Goal: Information Seeking & Learning: Learn about a topic

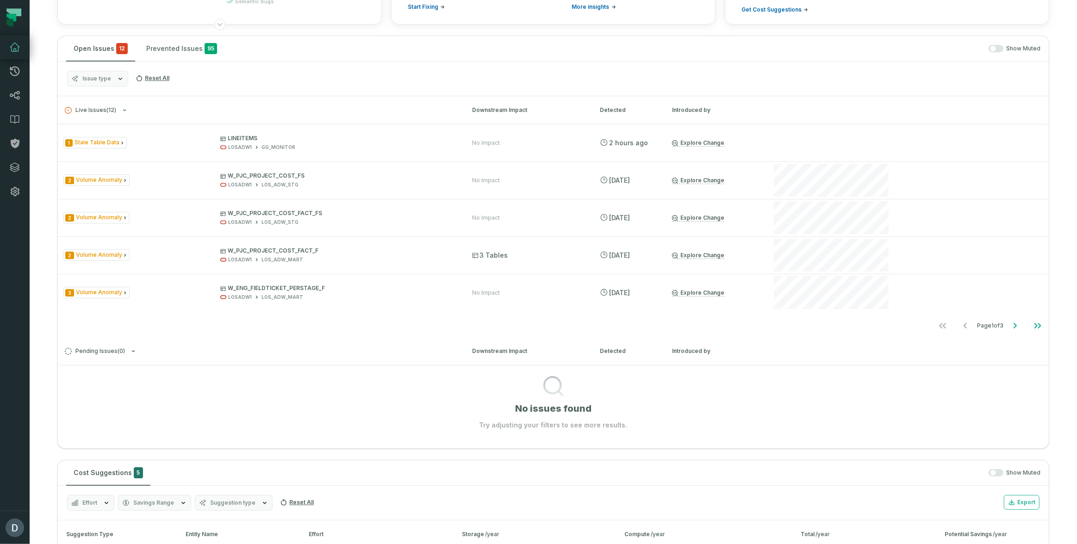
scroll to position [17, 0]
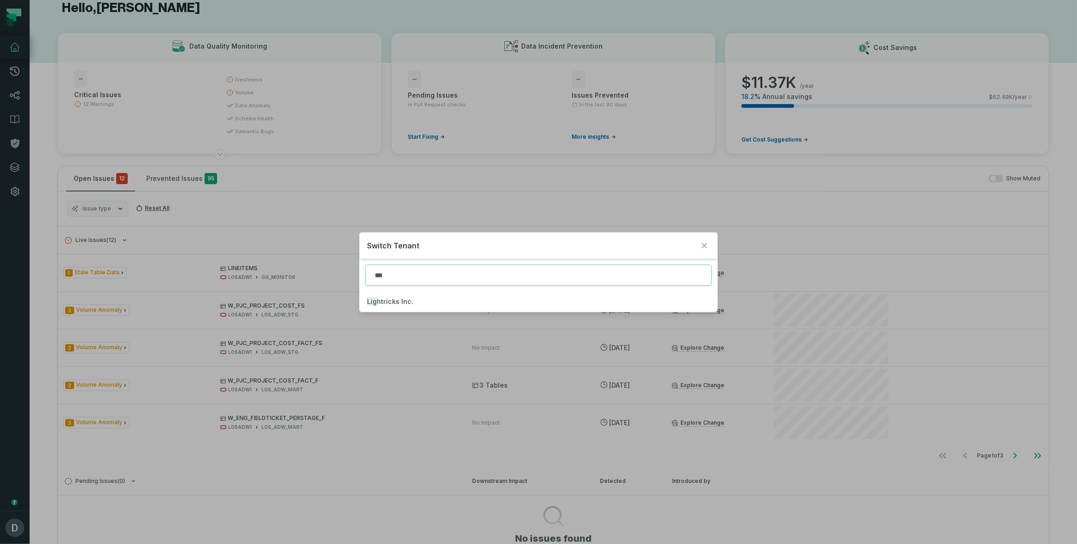
type input "***"
click button "Lig htricks Inc." at bounding box center [539, 302] width 358 height 20
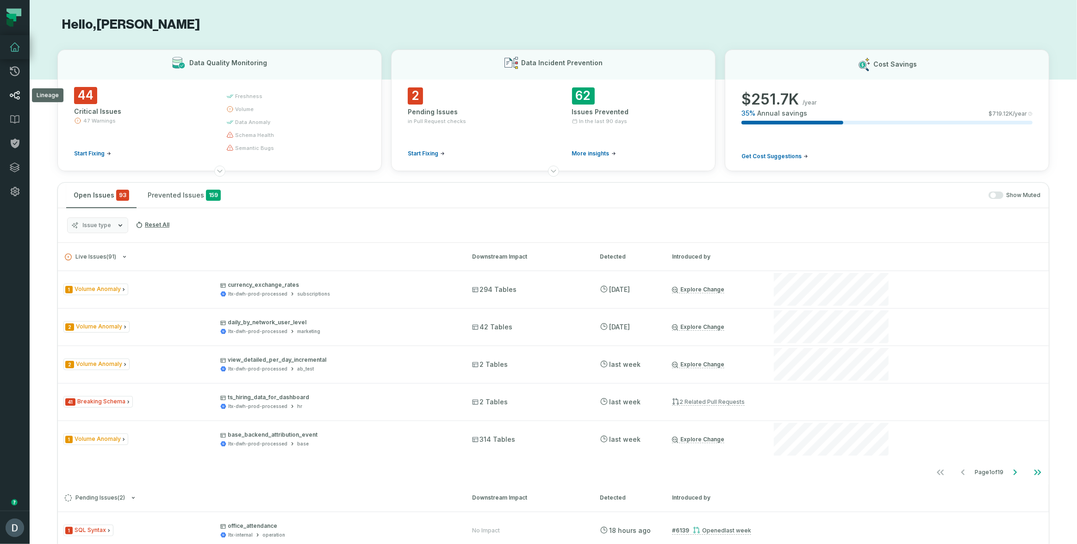
click at [7, 100] on link "Lineage" at bounding box center [15, 95] width 30 height 24
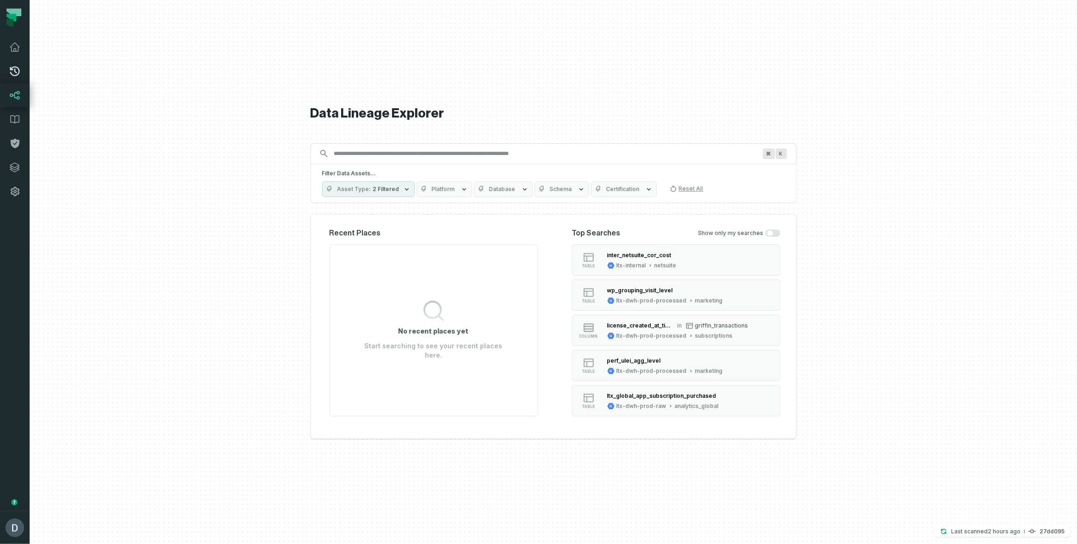
click at [14, 70] on icon at bounding box center [15, 72] width 10 height 10
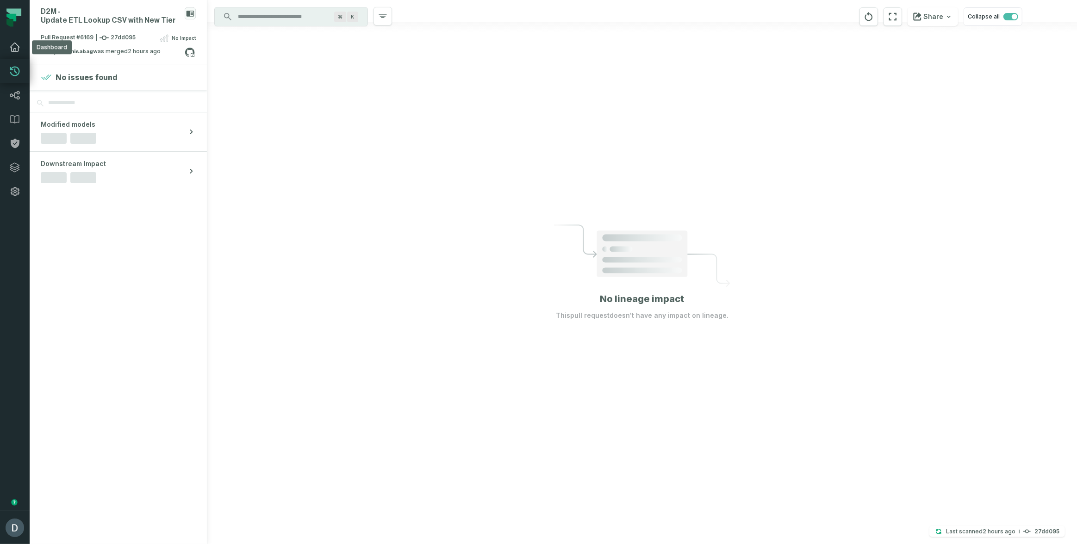
click at [19, 53] on link "Dashboard" at bounding box center [15, 47] width 30 height 24
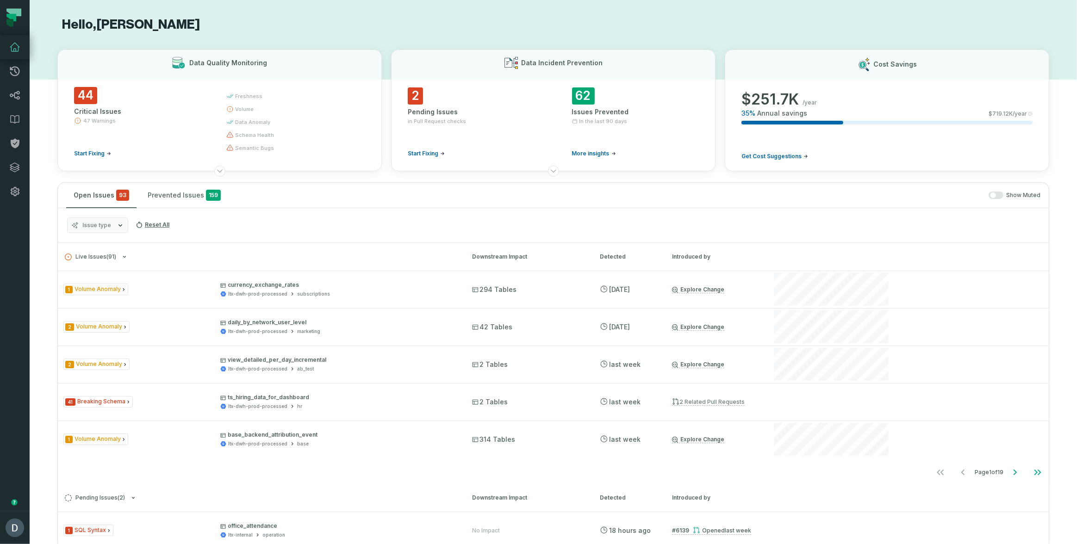
click at [94, 223] on span "Issue type" at bounding box center [96, 225] width 29 height 7
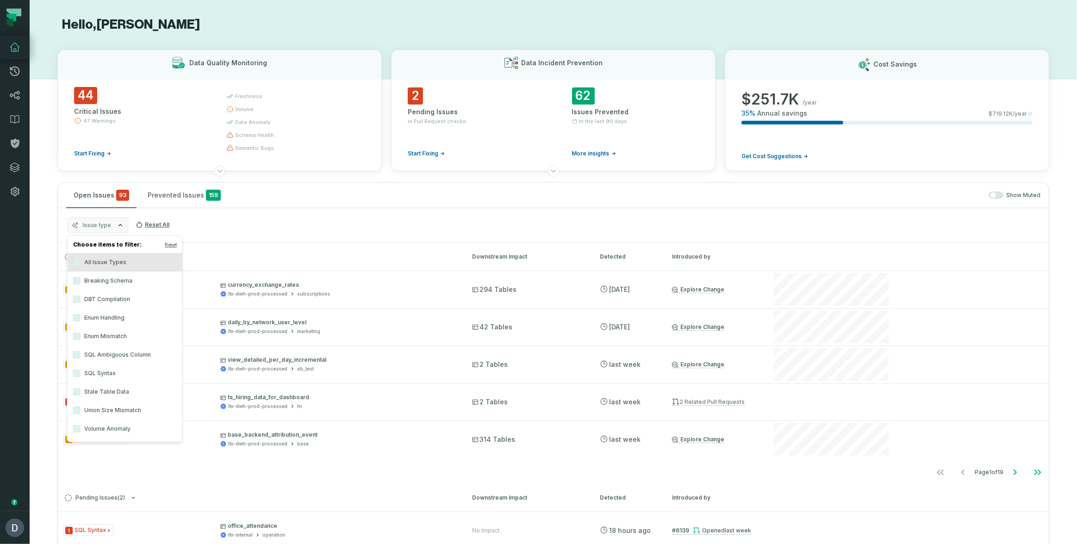
click at [115, 299] on label "DBT Compilation" at bounding box center [125, 299] width 115 height 19
click at [81, 299] on button "DBT Compilation" at bounding box center [76, 299] width 7 height 7
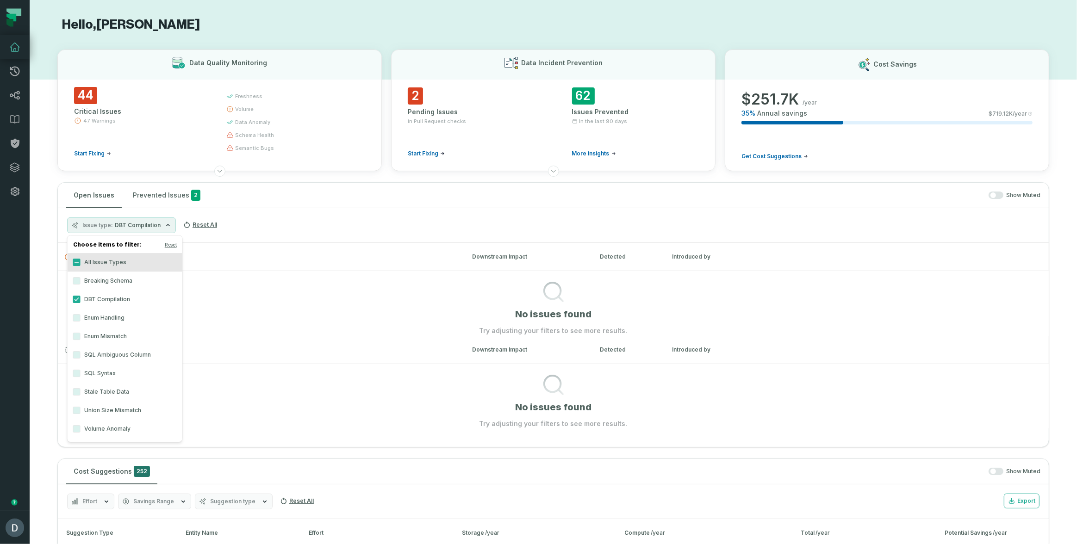
click at [295, 235] on div "Issue type DBT Compilation Reset All" at bounding box center [553, 225] width 991 height 35
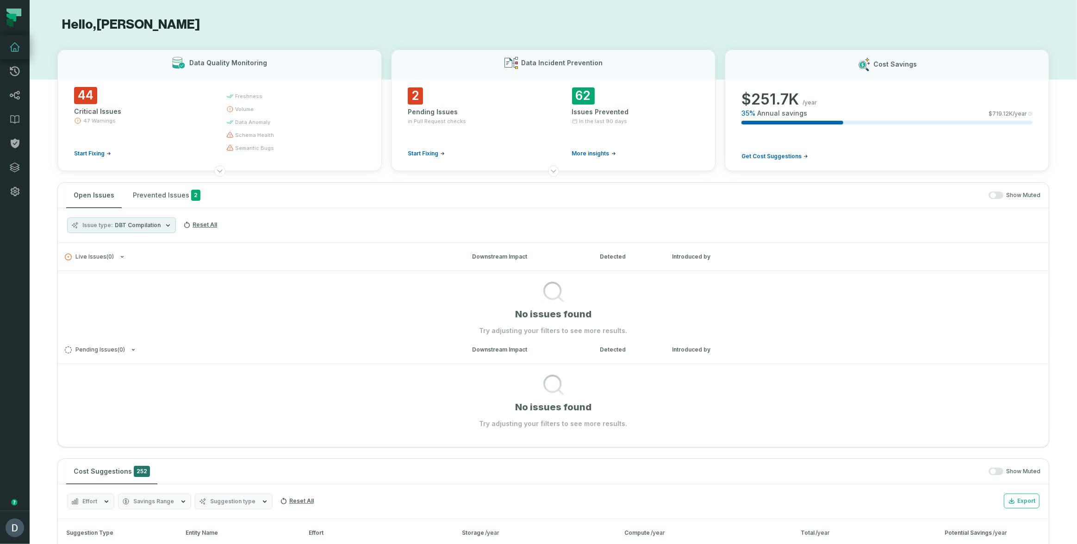
click at [153, 229] on button "Issue type DBT Compilation" at bounding box center [121, 225] width 109 height 16
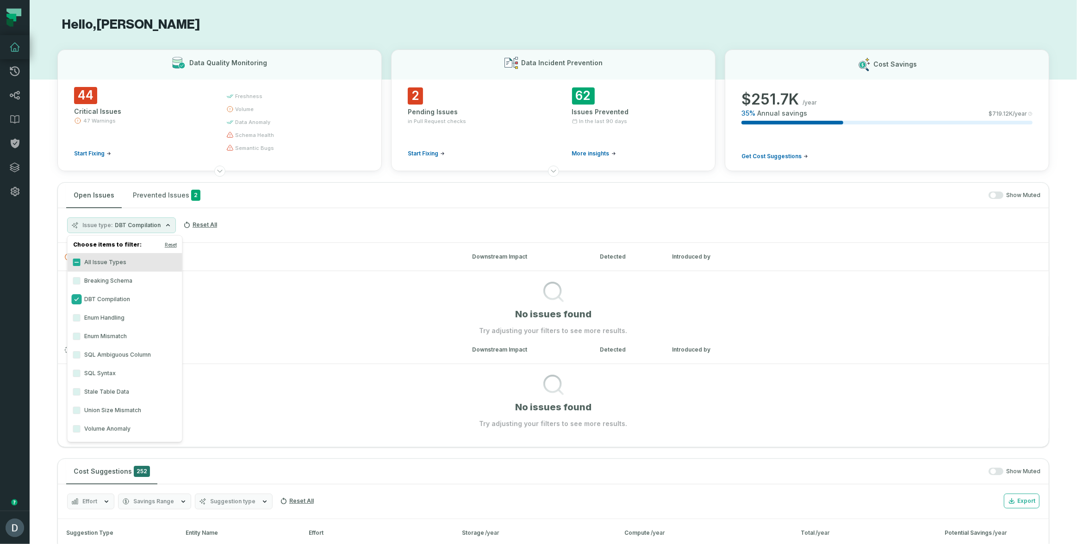
click at [78, 296] on button "DBT Compilation" at bounding box center [76, 299] width 7 height 7
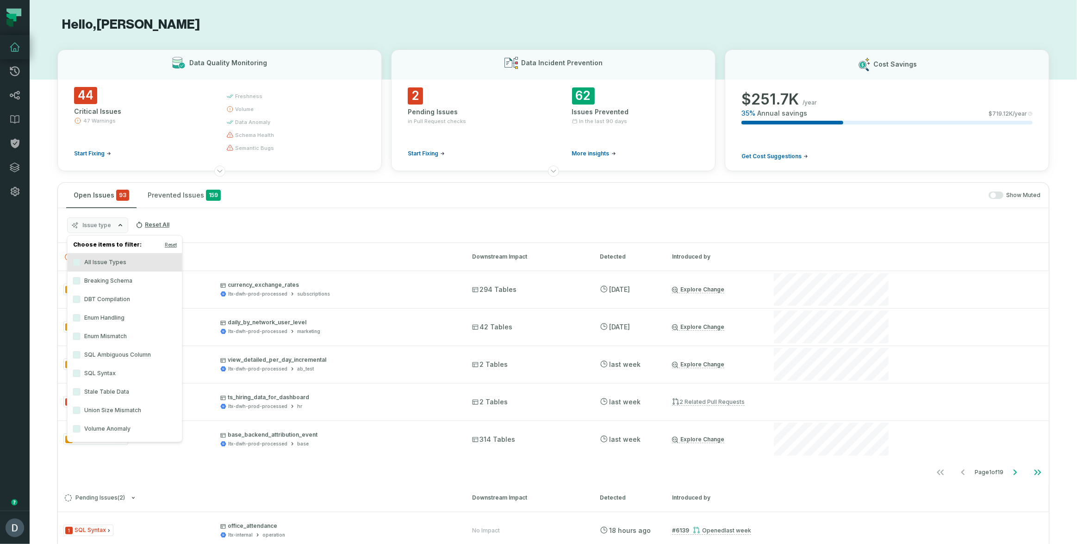
click at [193, 213] on div "Issue type Reset All" at bounding box center [553, 225] width 991 height 35
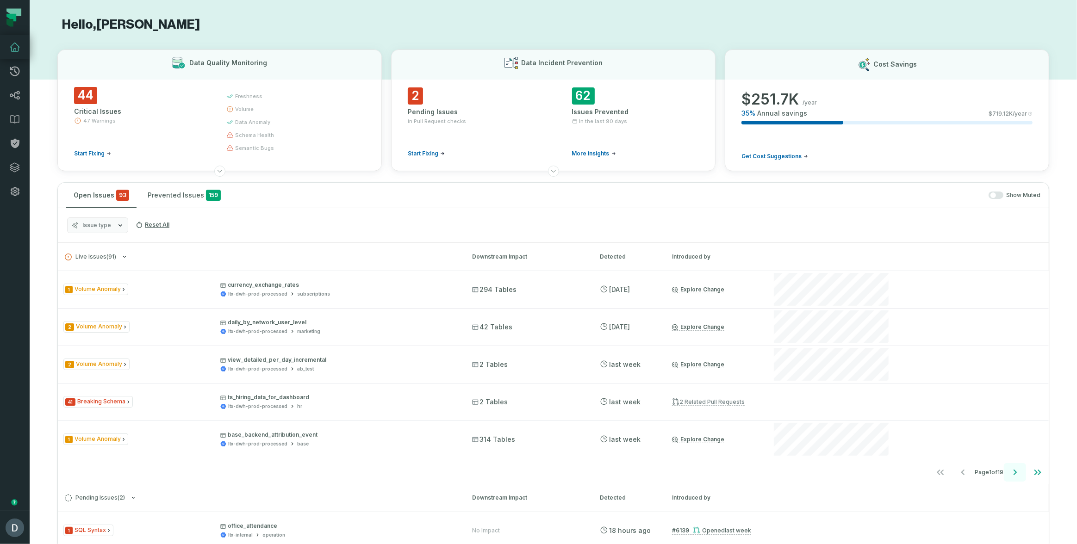
click at [1009, 470] on icon "Go to next page" at bounding box center [1014, 472] width 11 height 11
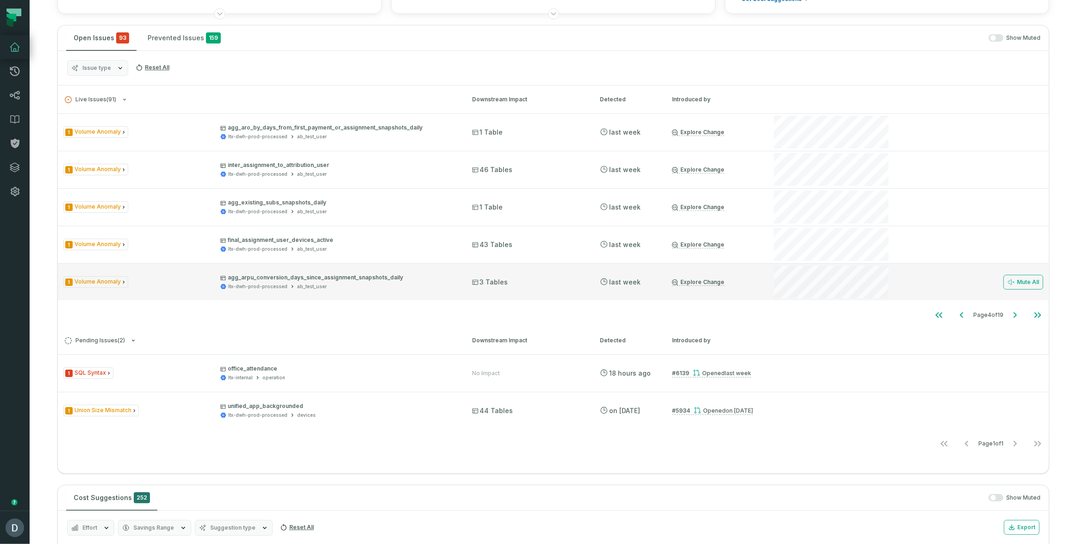
scroll to position [101, 0]
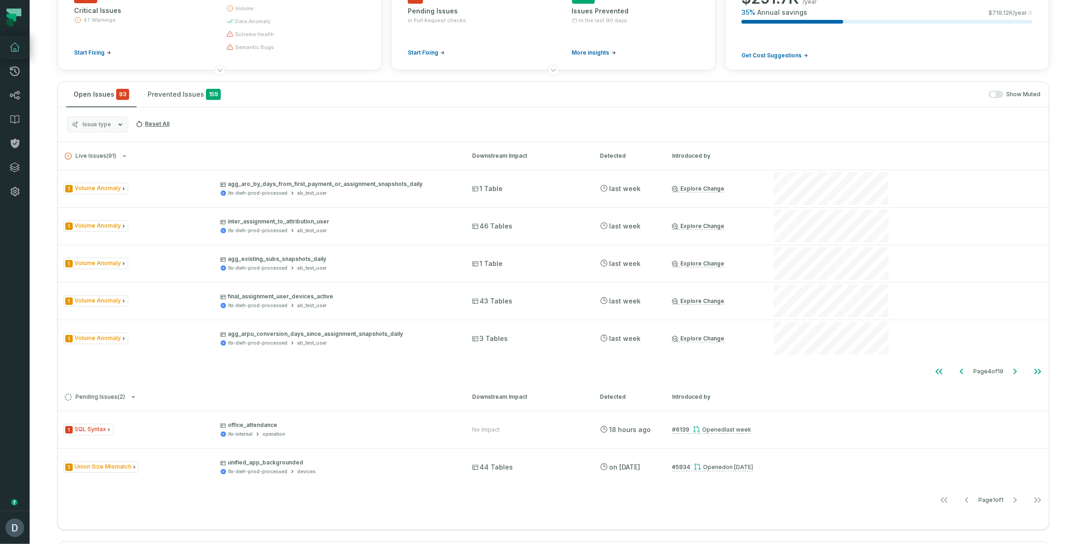
click at [91, 123] on span "Issue type" at bounding box center [96, 124] width 29 height 7
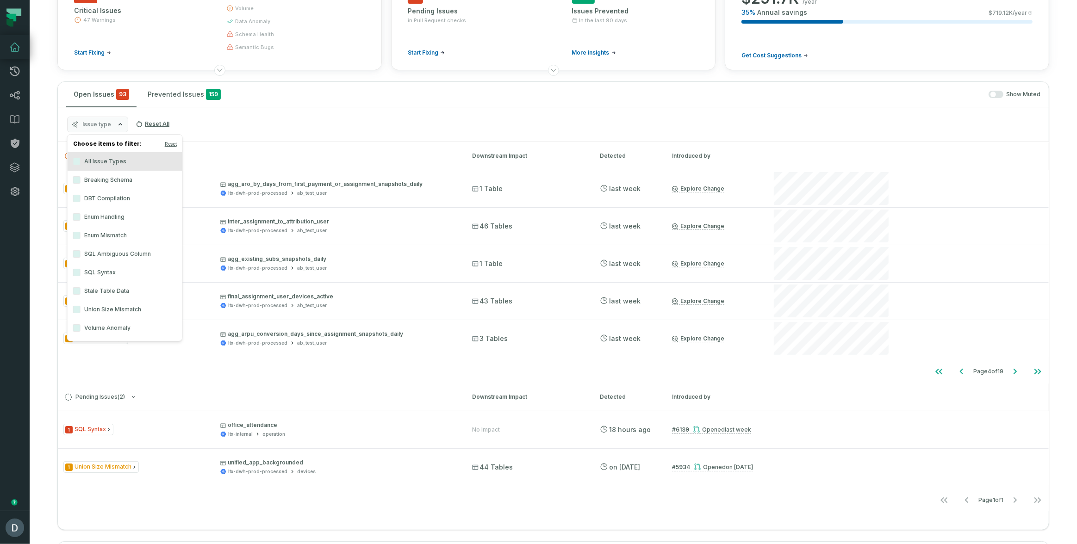
click at [91, 123] on span "Issue type" at bounding box center [96, 124] width 29 height 7
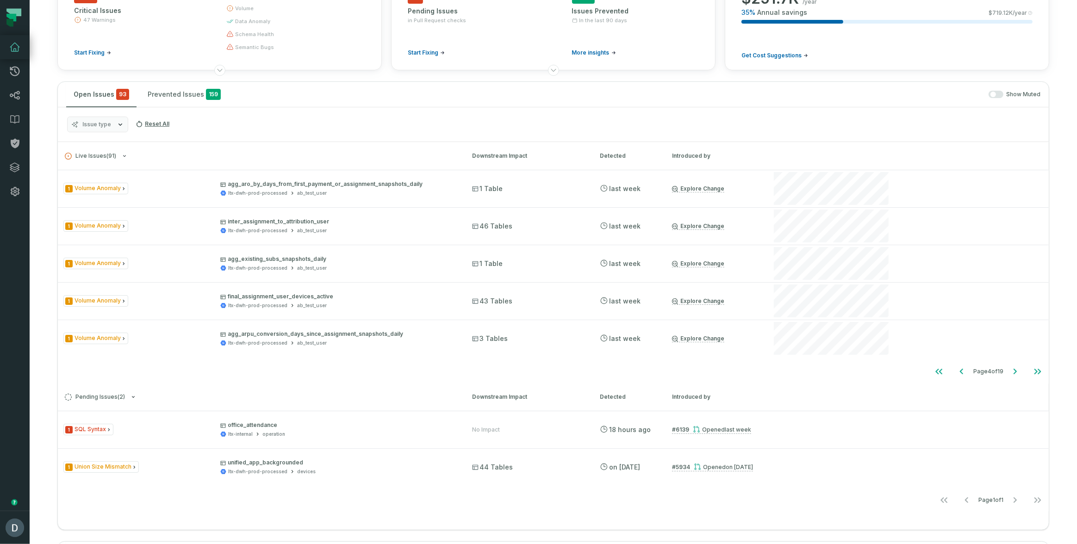
click at [106, 150] on h3 "Live Issues ( 91 ) Downstream Impact Detected Introduced by" at bounding box center [553, 156] width 991 height 28
click at [123, 158] on icon "button" at bounding box center [125, 156] width 6 height 6
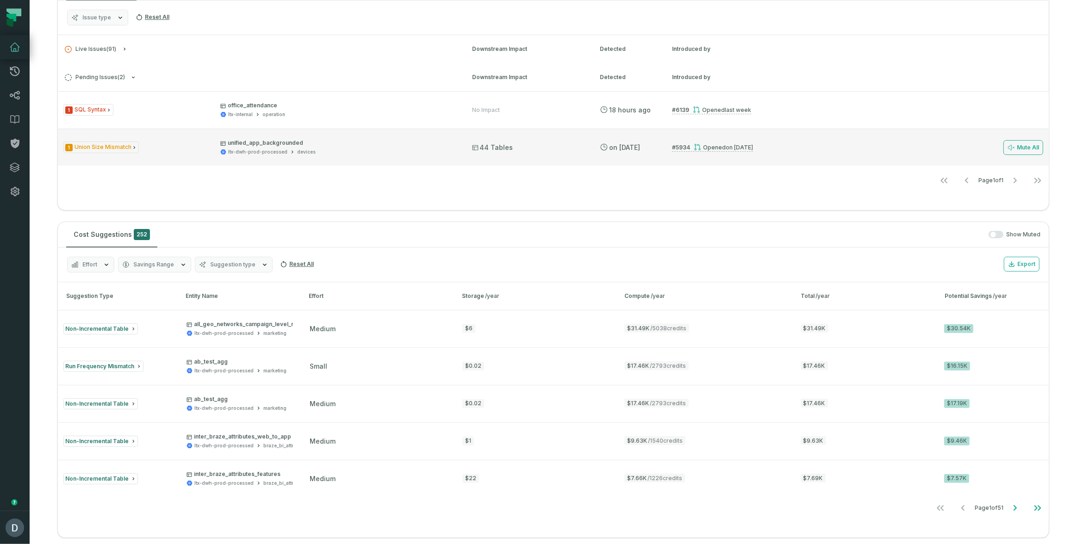
scroll to position [0, 0]
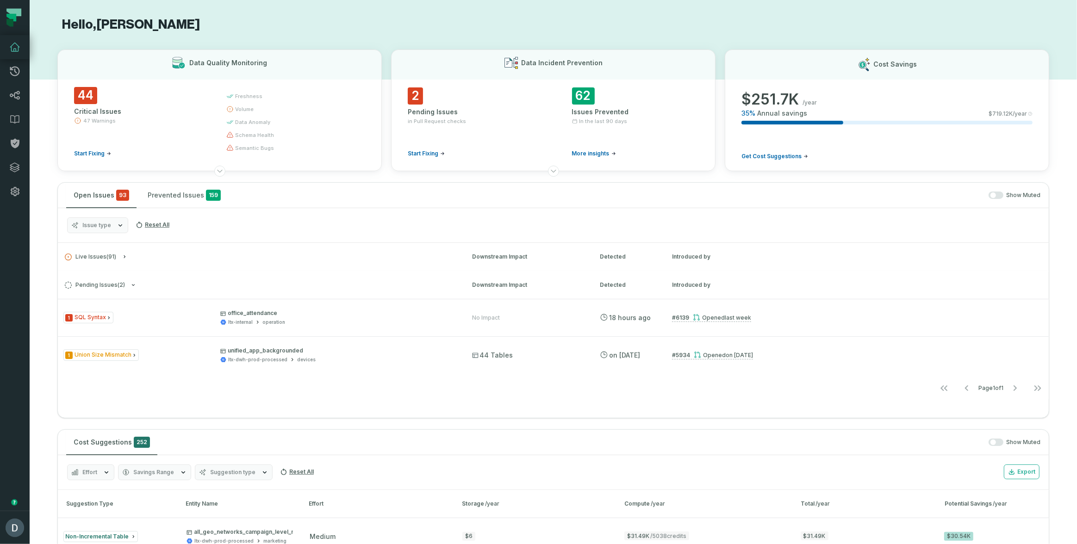
click at [113, 227] on button "Issue type" at bounding box center [97, 225] width 61 height 16
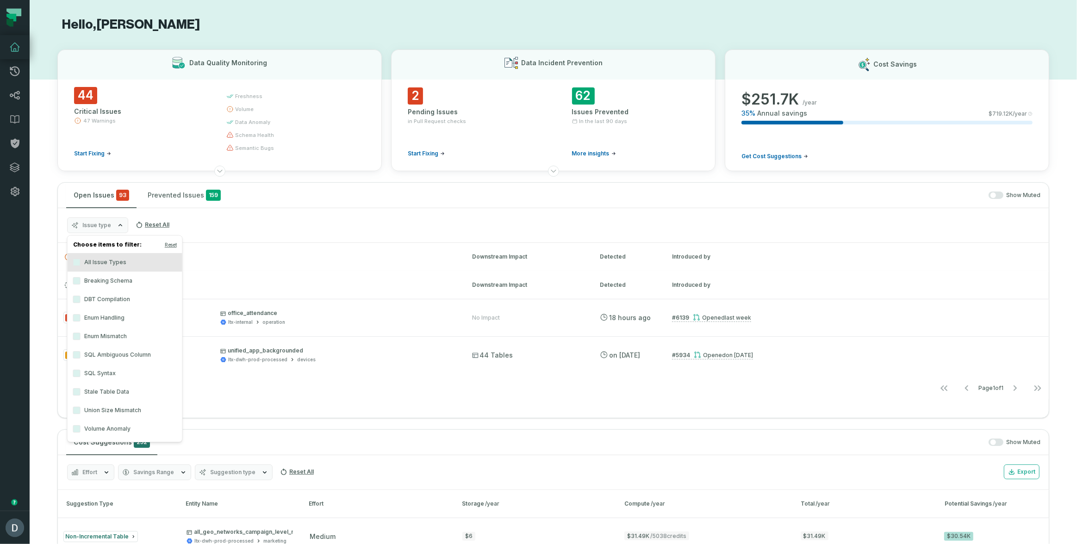
click at [103, 296] on label "DBT Compilation" at bounding box center [125, 299] width 115 height 19
click at [81, 296] on button "DBT Compilation" at bounding box center [76, 299] width 7 height 7
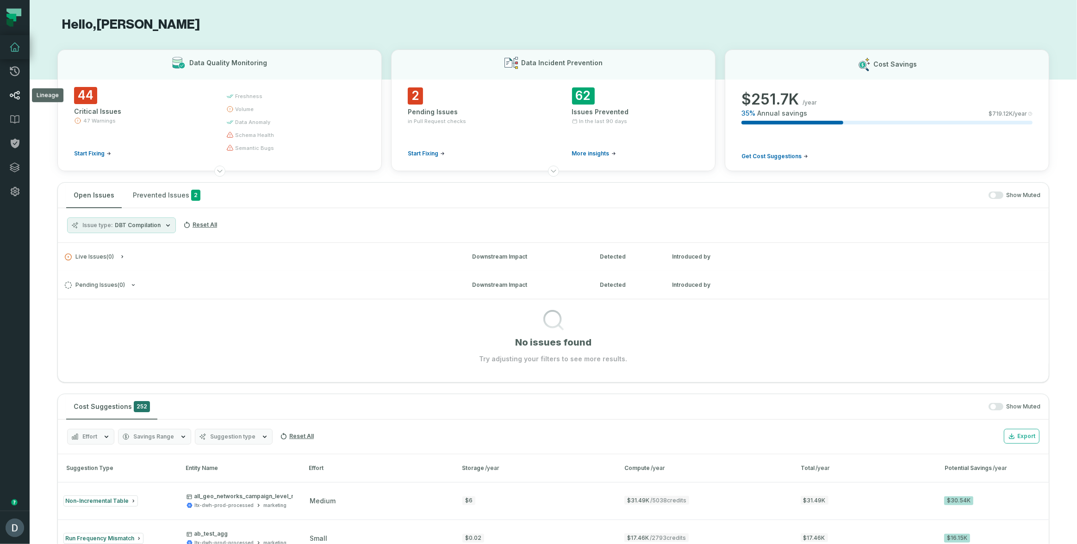
click at [19, 90] on icon at bounding box center [14, 95] width 11 height 11
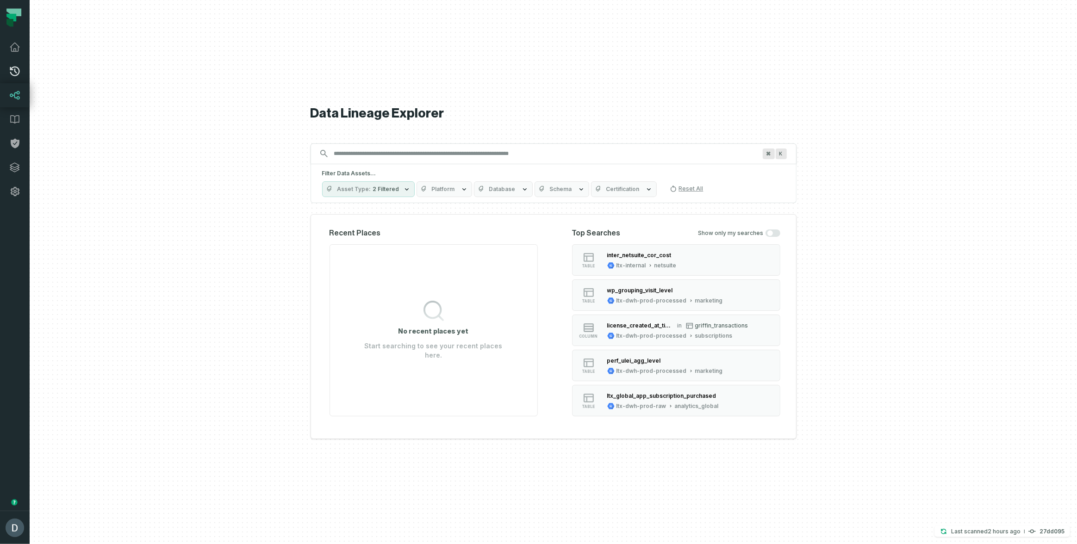
click at [19, 73] on icon at bounding box center [15, 72] width 10 height 10
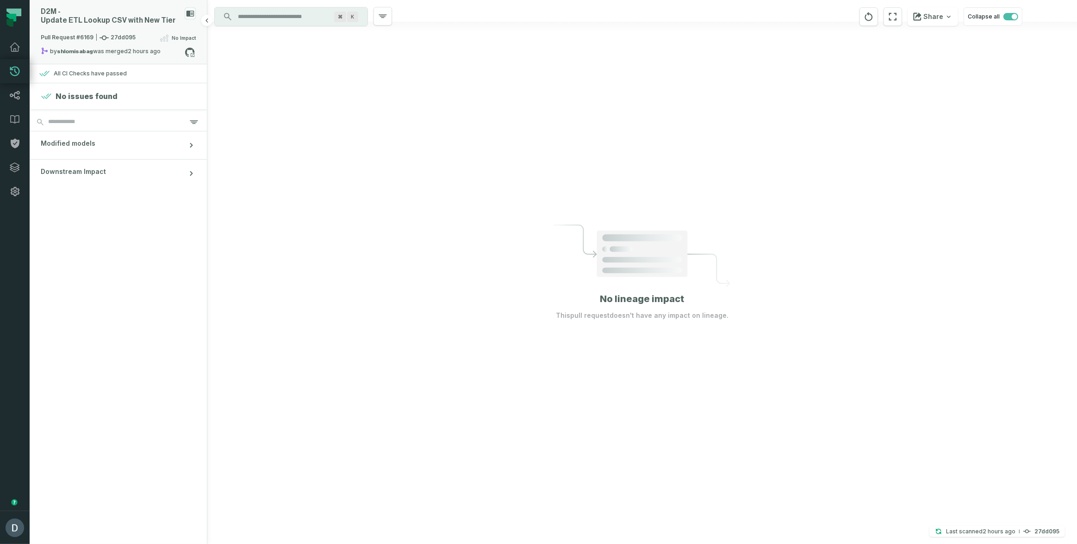
click at [122, 21] on div "D2M - Update ETL Lookup CSV with New Tier" at bounding box center [111, 16] width 140 height 18
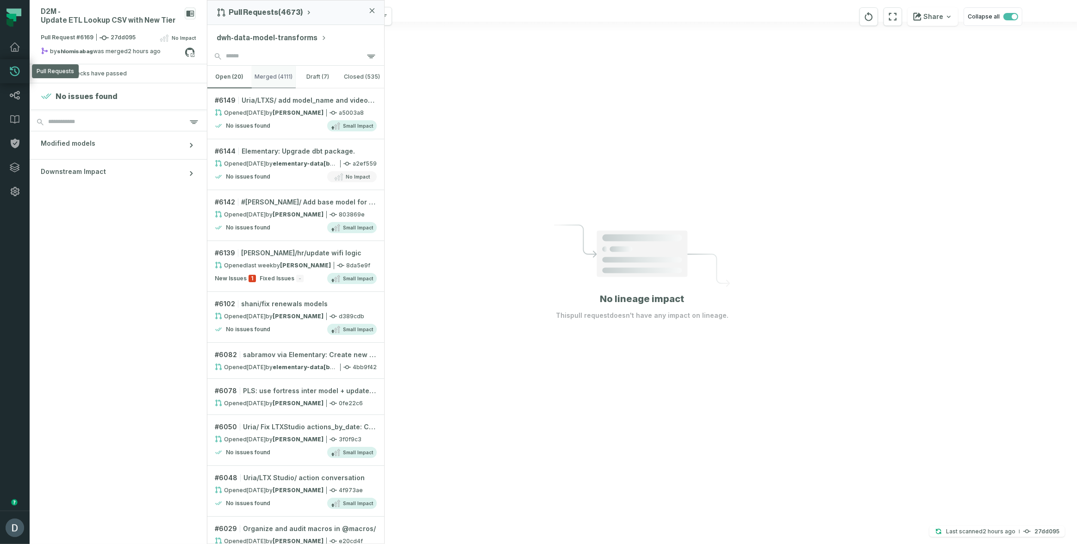
click at [271, 77] on button "merged (4111)" at bounding box center [274, 77] width 44 height 22
